Goal: Transaction & Acquisition: Purchase product/service

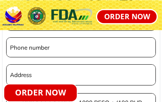
scroll to position [2034, 0]
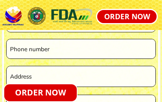
click at [71, 51] on input "tel" at bounding box center [81, 48] width 146 height 19
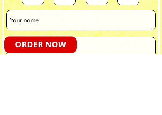
scroll to position [1978, 0]
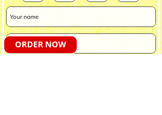
click at [119, 95] on input "tel" at bounding box center [81, 104] width 146 height 19
click at [76, 68] on input "text" at bounding box center [81, 77] width 146 height 19
click at [51, 68] on input "text" at bounding box center [81, 77] width 146 height 19
click at [34, 68] on input "text" at bounding box center [81, 77] width 146 height 19
type input "[PERSON_NAME]"
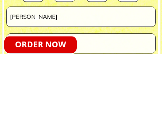
click at [98, 95] on input "tel" at bounding box center [81, 104] width 146 height 19
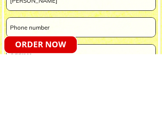
click at [81, 79] on input "tel" at bounding box center [81, 88] width 146 height 19
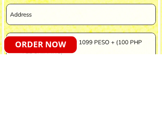
scroll to position [2036, 0]
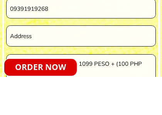
type input "09391919268"
click at [67, 64] on input "text" at bounding box center [81, 74] width 146 height 20
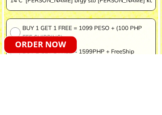
type input "14 C [PERSON_NAME] brgy sto [PERSON_NAME] kanluran pateros ncr"
click at [15, 89] on input "radio" at bounding box center [15, 94] width 10 height 10
radio input "true"
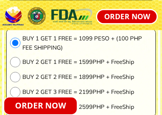
scroll to position [2101, 0]
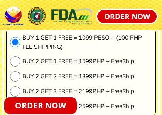
click at [18, 61] on input "radio" at bounding box center [15, 61] width 10 height 10
radio input "true"
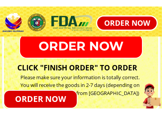
scroll to position [2199, 0]
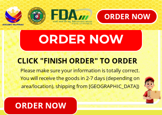
click at [57, 60] on h2 "CLICK "FINISH ORDER" TO ORDER" at bounding box center [81, 61] width 128 height 12
click at [73, 61] on h2 "CLICK "FINISH ORDER" TO ORDER" at bounding box center [81, 61] width 128 height 12
click at [134, 22] on p "ORDER NOW" at bounding box center [126, 16] width 59 height 13
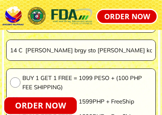
click at [129, 15] on p "ORDER NOW" at bounding box center [126, 16] width 65 height 14
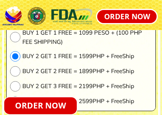
click at [47, 102] on p "ORDER NOW" at bounding box center [41, 106] width 74 height 17
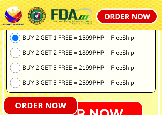
scroll to position [2125, 0]
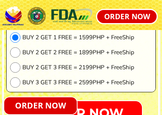
click at [19, 51] on input "radio" at bounding box center [15, 52] width 10 height 10
radio input "true"
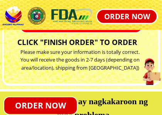
scroll to position [2217, 0]
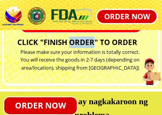
click at [62, 42] on h2 "CLICK "FINISH ORDER" TO ORDER" at bounding box center [81, 43] width 128 height 12
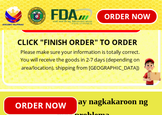
click at [110, 44] on h2 "CLICK "FINISH ORDER" TO ORDER" at bounding box center [81, 43] width 128 height 12
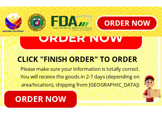
scroll to position [2207, 0]
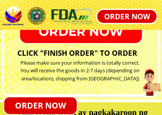
click at [36, 52] on h2 "CLICK "FINISH ORDER" TO ORDER" at bounding box center [81, 53] width 128 height 12
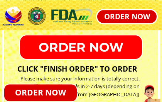
scroll to position [2191, 0]
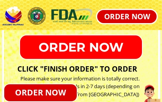
click at [77, 53] on p "ORDER NOW" at bounding box center [80, 46] width 133 height 25
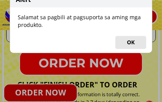
scroll to position [2175, 0]
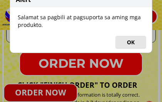
click at [132, 44] on button "OK" at bounding box center [130, 42] width 31 height 13
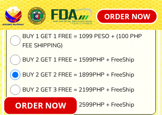
scroll to position [2103, 0]
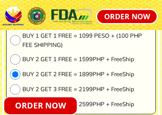
click at [19, 58] on input "radio" at bounding box center [15, 59] width 10 height 10
radio input "true"
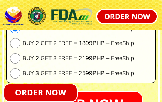
scroll to position [2132, 0]
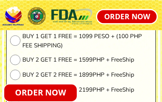
scroll to position [2102, 0]
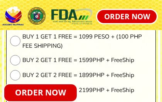
click at [12, 61] on input "radio" at bounding box center [15, 60] width 10 height 10
radio input "true"
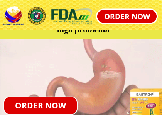
scroll to position [2303, 0]
